Goal: Task Accomplishment & Management: Use online tool/utility

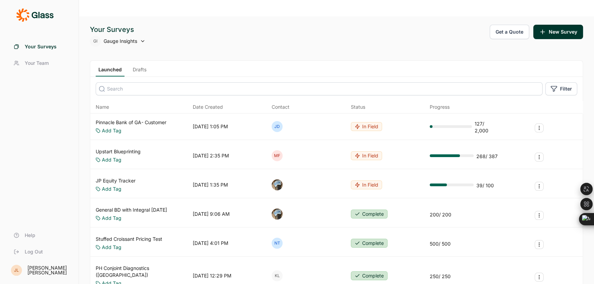
click at [112, 82] on input at bounding box center [319, 88] width 447 height 13
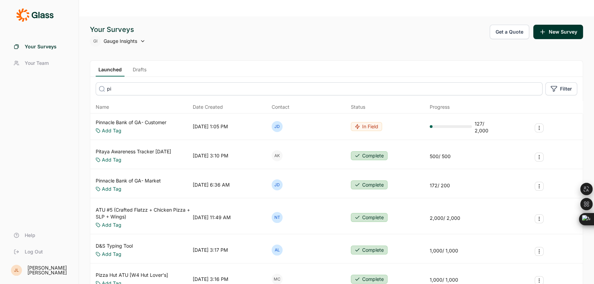
type input "pi"
click at [125, 177] on link "Pinnacle Bank of GA- Market" at bounding box center [128, 180] width 65 height 7
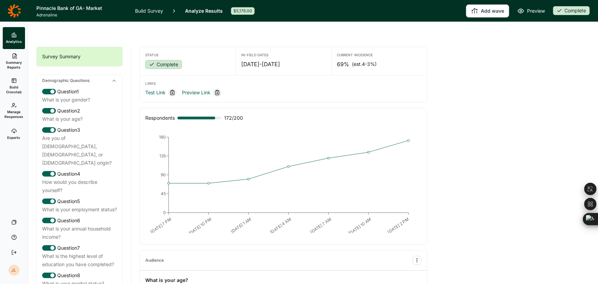
click at [16, 79] on icon at bounding box center [13, 80] width 5 height 5
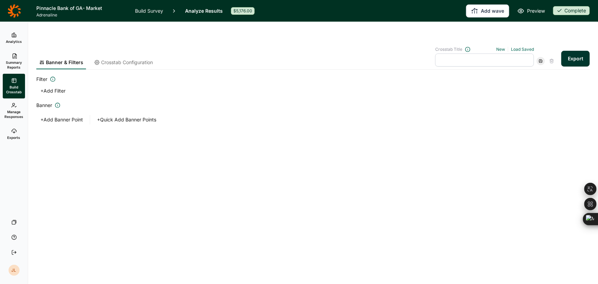
click at [14, 114] on span "Manage Responses" at bounding box center [13, 114] width 19 height 10
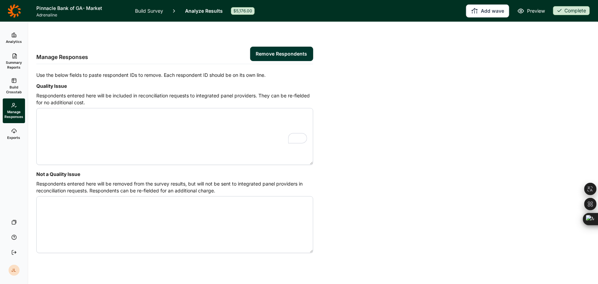
click at [12, 90] on span "Build Crosstab" at bounding box center [13, 90] width 17 height 10
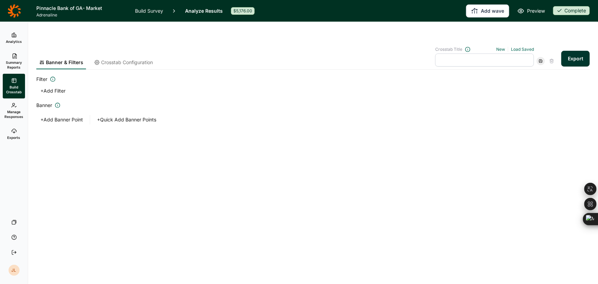
click at [18, 133] on link "Exports" at bounding box center [14, 134] width 22 height 22
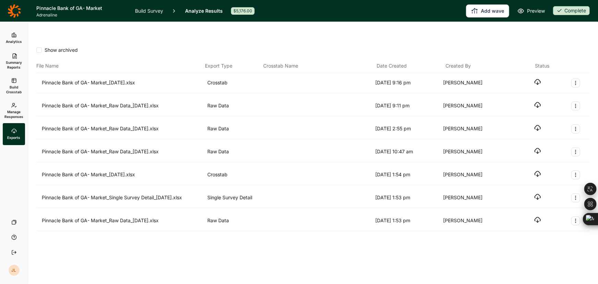
click at [16, 67] on span "Summary Reports" at bounding box center [13, 65] width 17 height 10
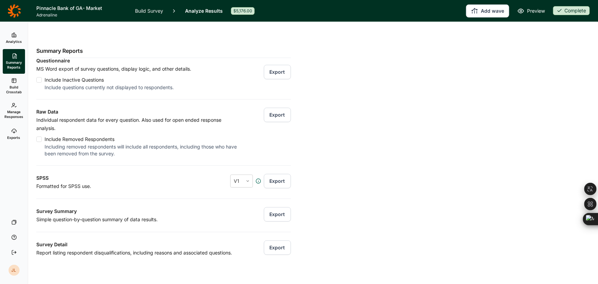
scroll to position [19, 0]
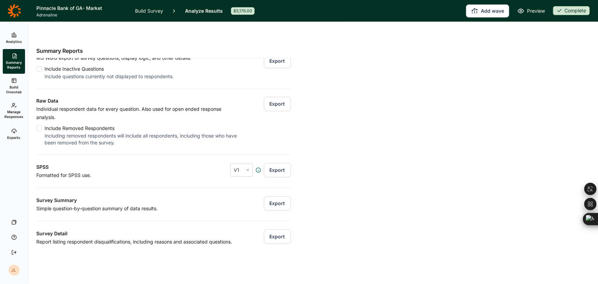
click at [276, 196] on button "Export" at bounding box center [277, 203] width 27 height 14
